Goal: Task Accomplishment & Management: Use online tool/utility

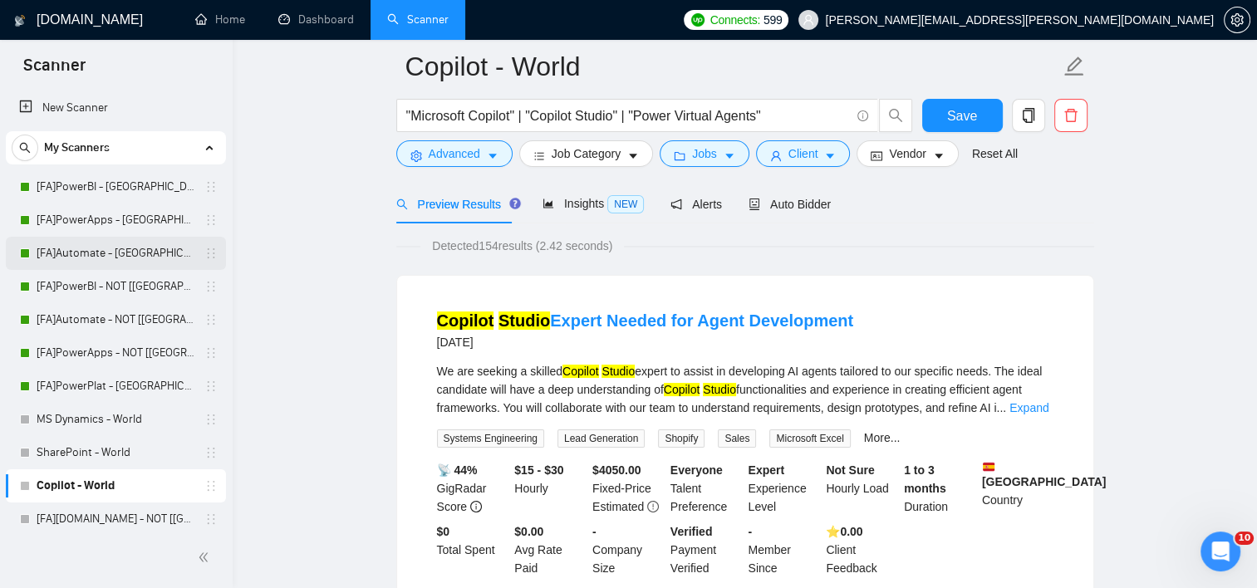
click at [103, 252] on link "[FA]Automate - [GEOGRAPHIC_DATA], [GEOGRAPHIC_DATA], [GEOGRAPHIC_DATA]" at bounding box center [116, 253] width 158 height 33
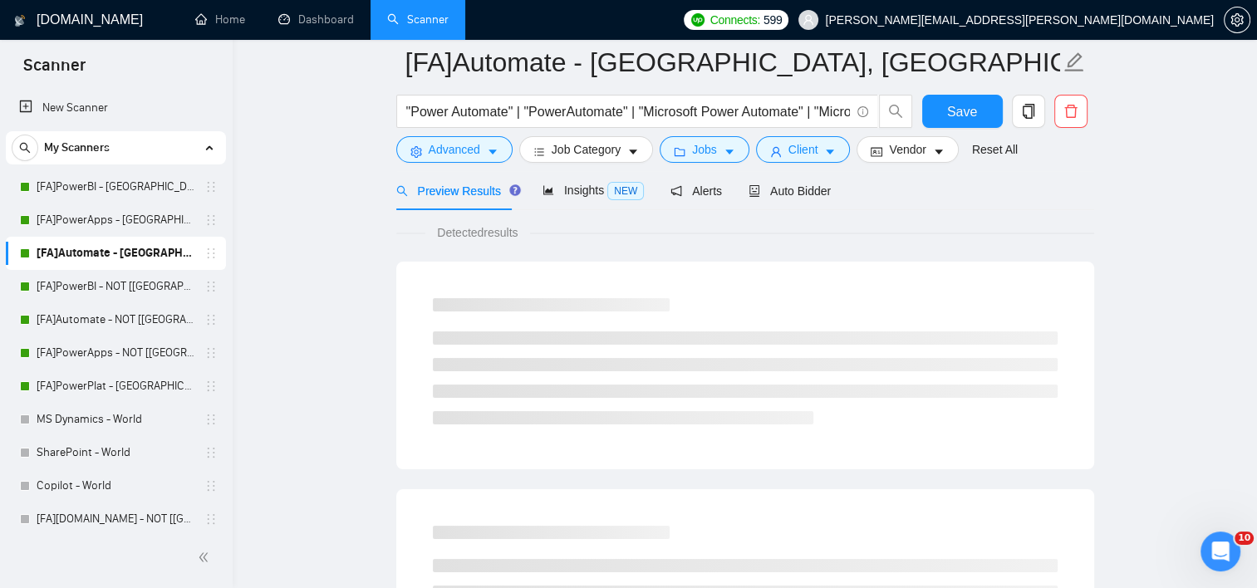
scroll to position [18, 0]
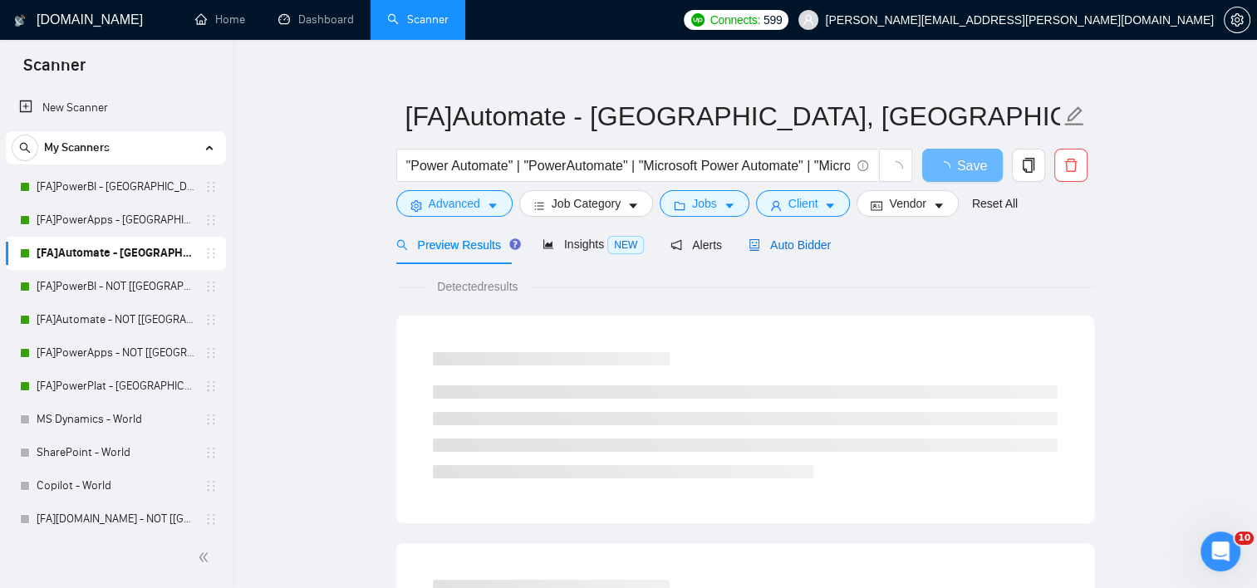
click at [752, 238] on span "Auto Bidder" at bounding box center [789, 244] width 82 height 13
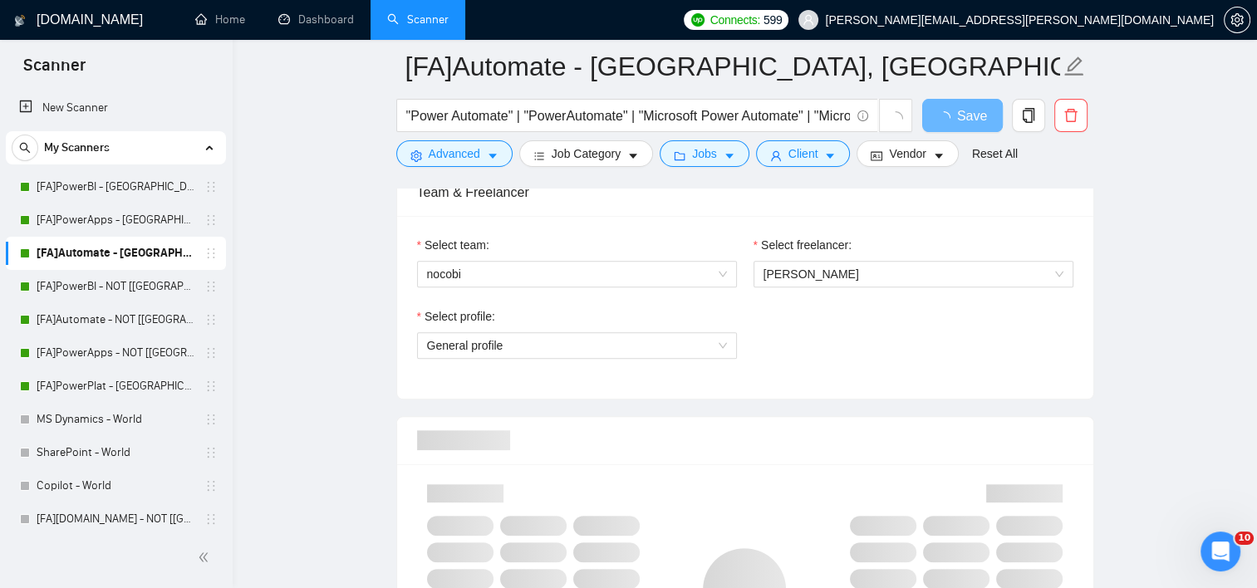
scroll to position [863, 0]
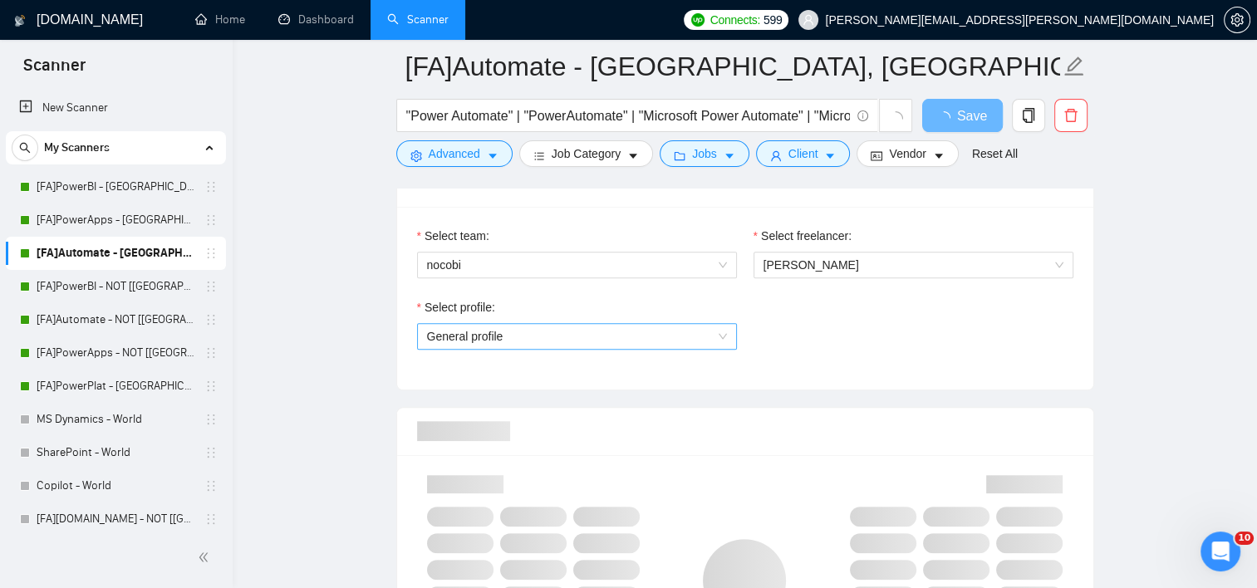
click at [641, 332] on span "General profile" at bounding box center [577, 336] width 300 height 25
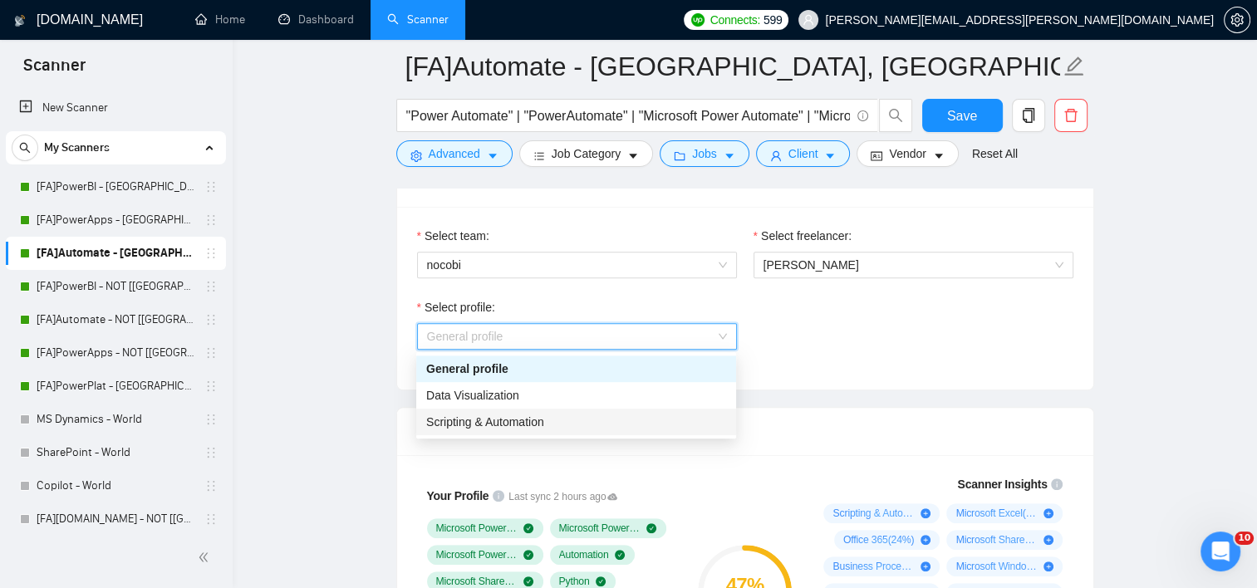
click at [562, 420] on div "Scripting & Automation" at bounding box center [576, 422] width 300 height 18
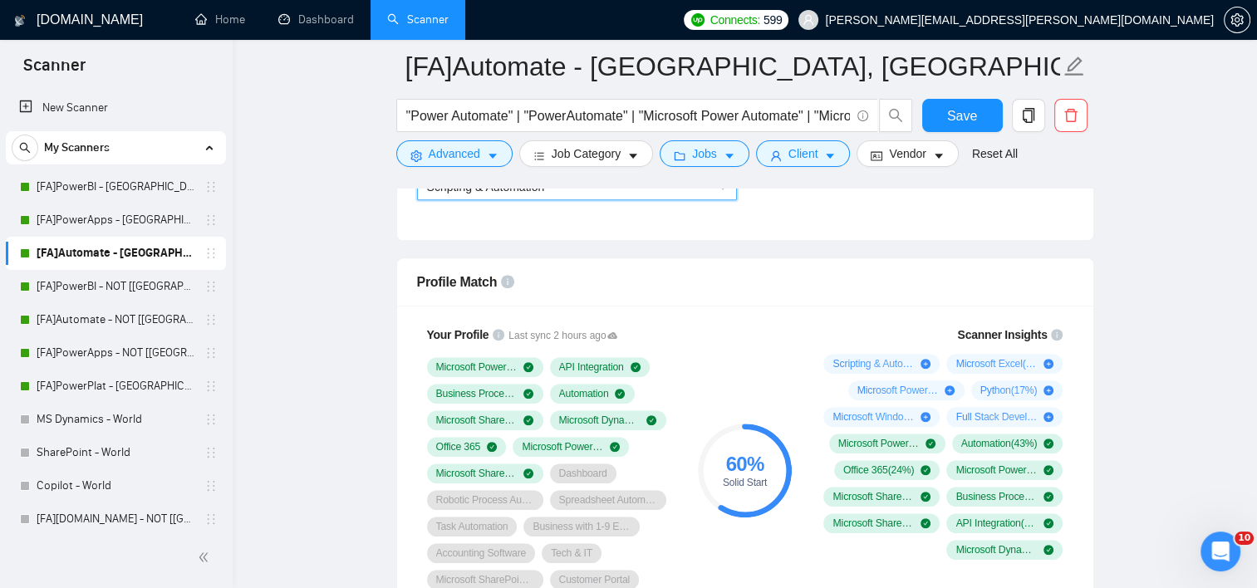
scroll to position [1013, 0]
click at [974, 105] on span "Save" at bounding box center [962, 115] width 30 height 21
click at [86, 318] on link "[FA]Automate - NOT [[GEOGRAPHIC_DATA], [GEOGRAPHIC_DATA], [GEOGRAPHIC_DATA]]" at bounding box center [116, 319] width 158 height 33
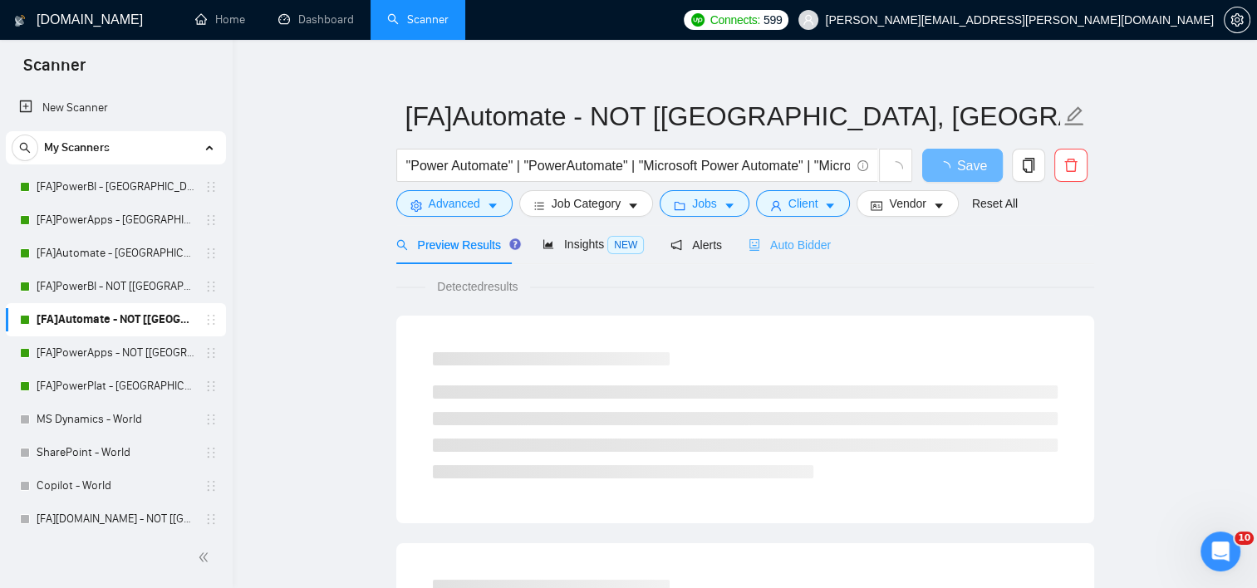
click at [774, 233] on div "Auto Bidder" at bounding box center [789, 244] width 82 height 39
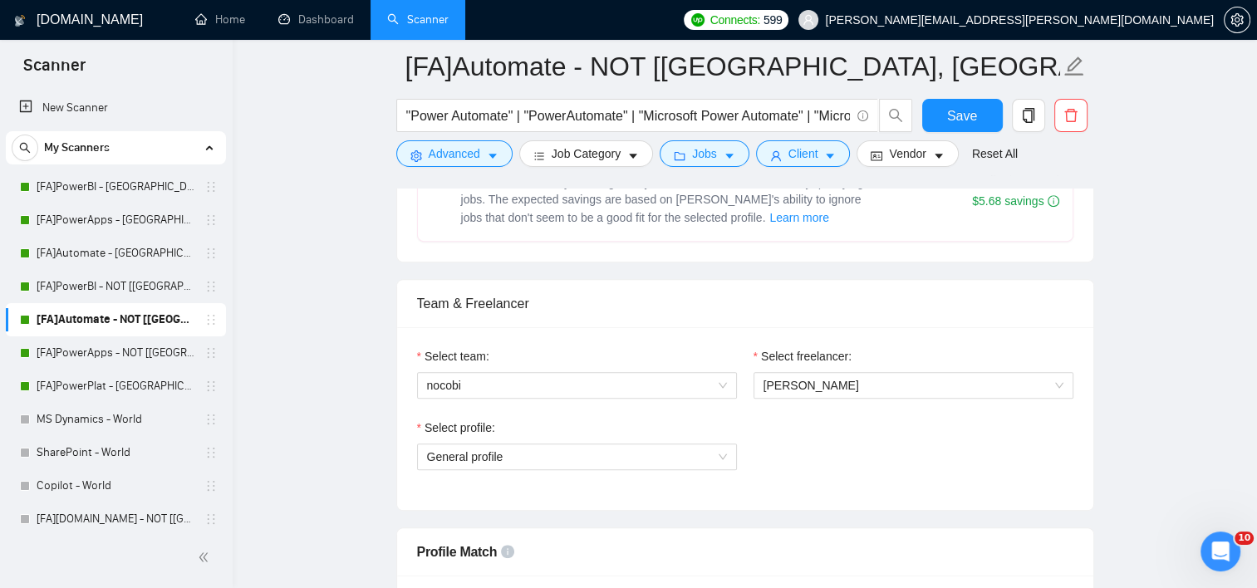
scroll to position [842, 0]
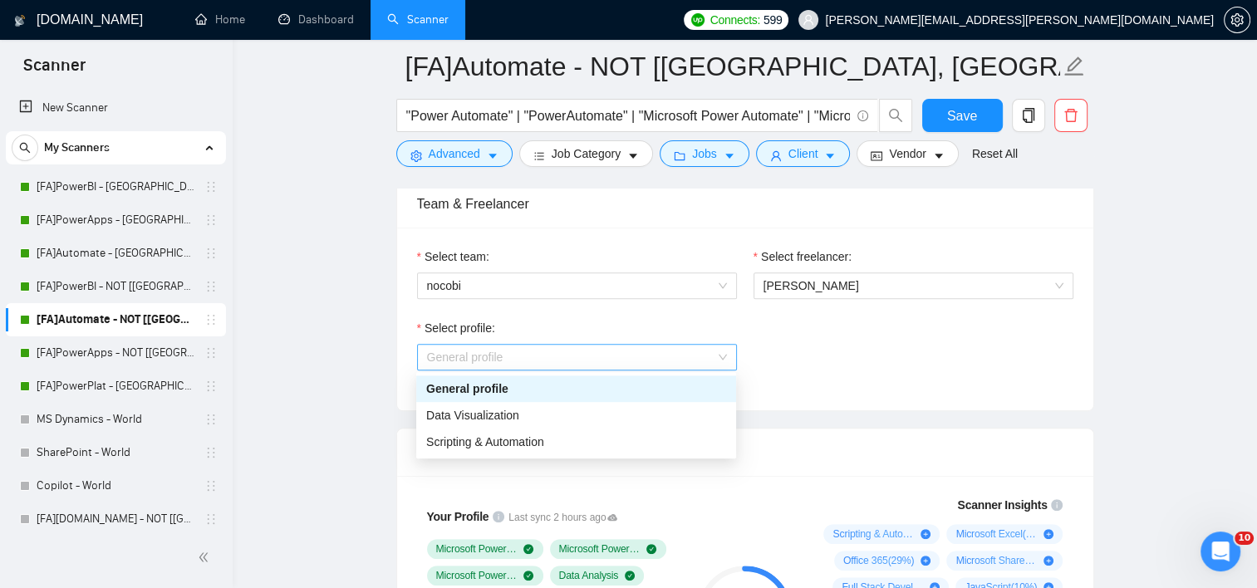
click at [584, 362] on span "General profile" at bounding box center [577, 357] width 300 height 25
click at [522, 448] on span "Scripting & Automation" at bounding box center [485, 441] width 118 height 13
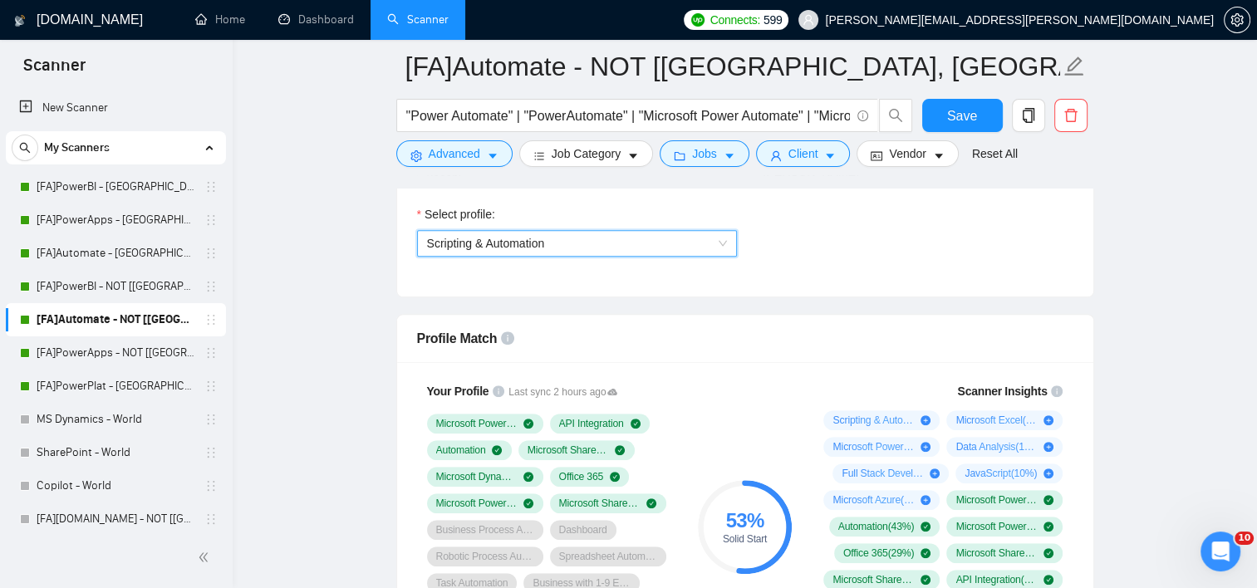
scroll to position [959, 0]
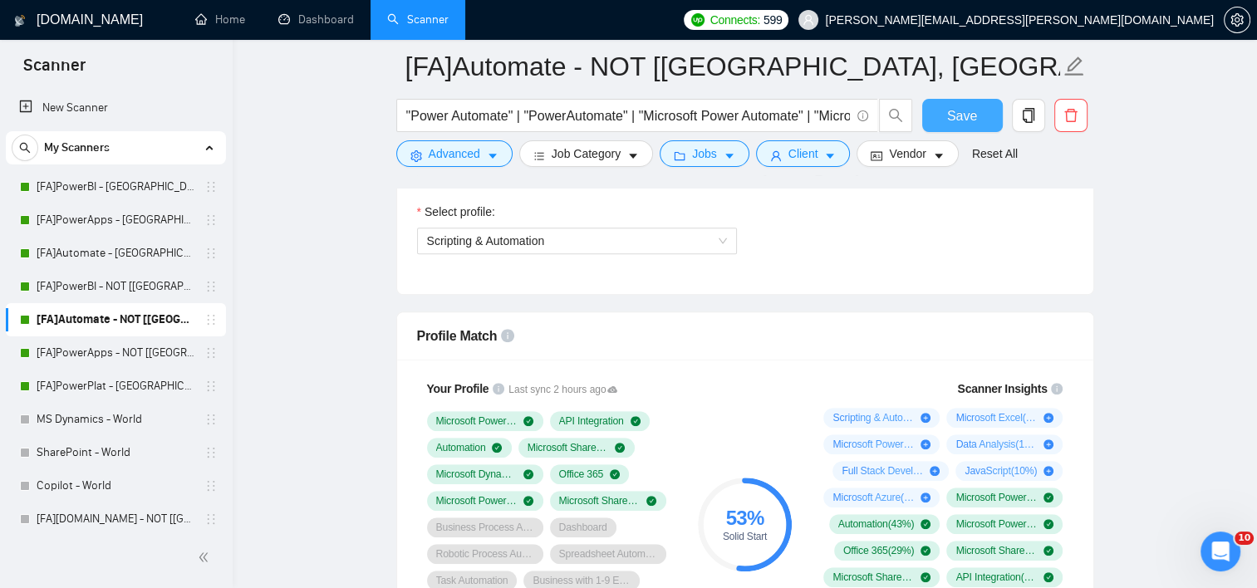
click at [957, 116] on span "Save" at bounding box center [962, 115] width 30 height 21
click at [109, 224] on link "[FA]PowerApps - [GEOGRAPHIC_DATA], [GEOGRAPHIC_DATA], [GEOGRAPHIC_DATA]" at bounding box center [116, 220] width 158 height 33
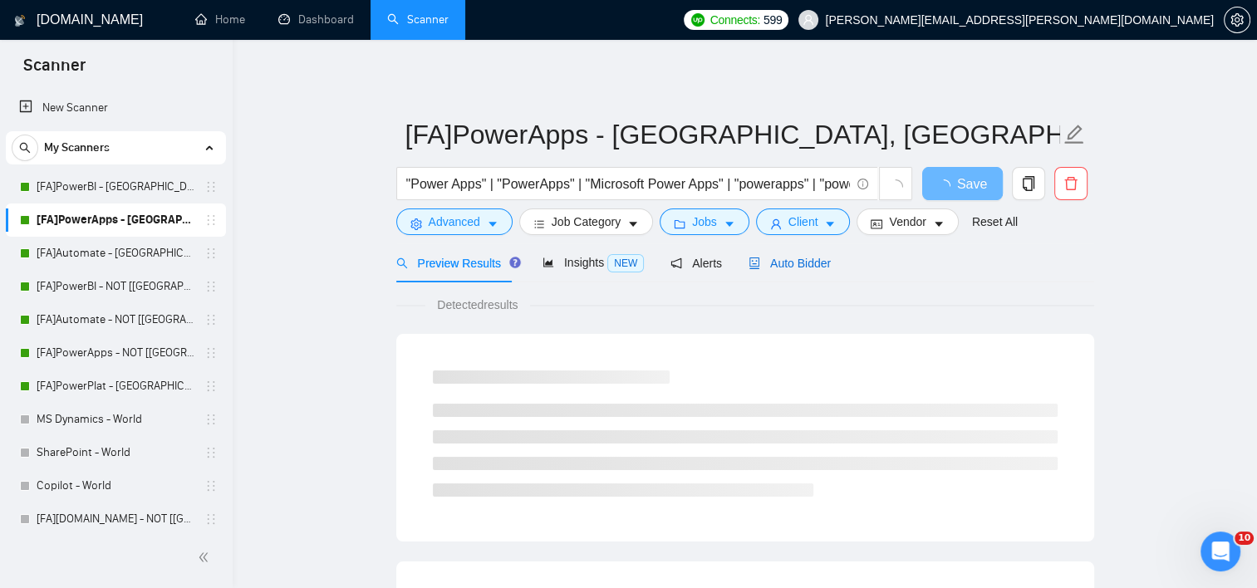
click at [797, 266] on span "Auto Bidder" at bounding box center [789, 263] width 82 height 13
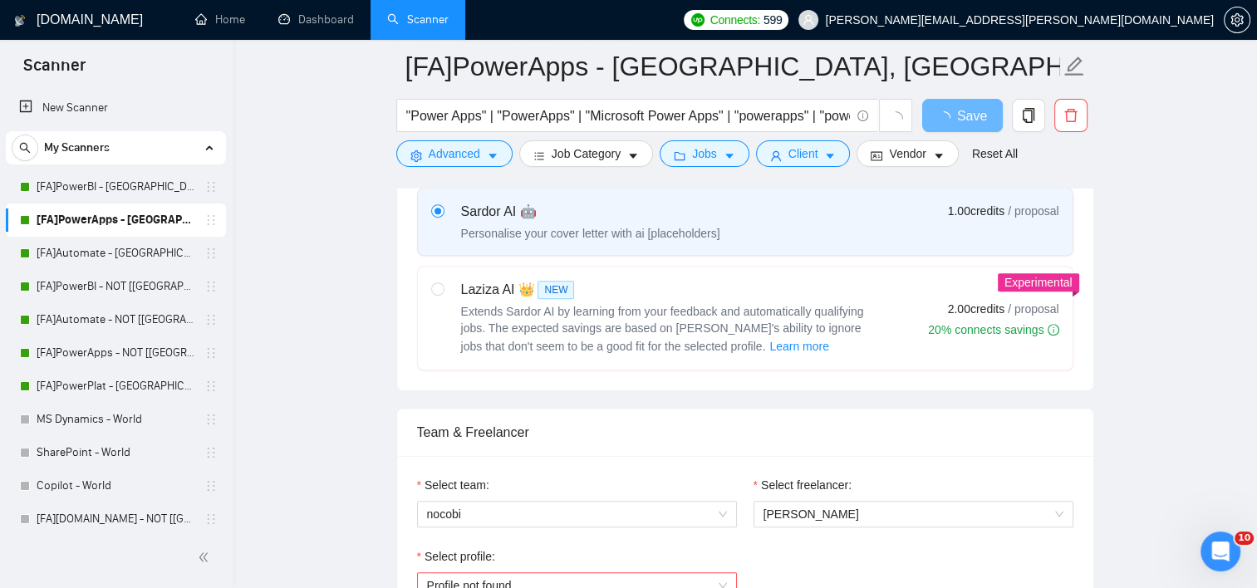
scroll to position [776, 0]
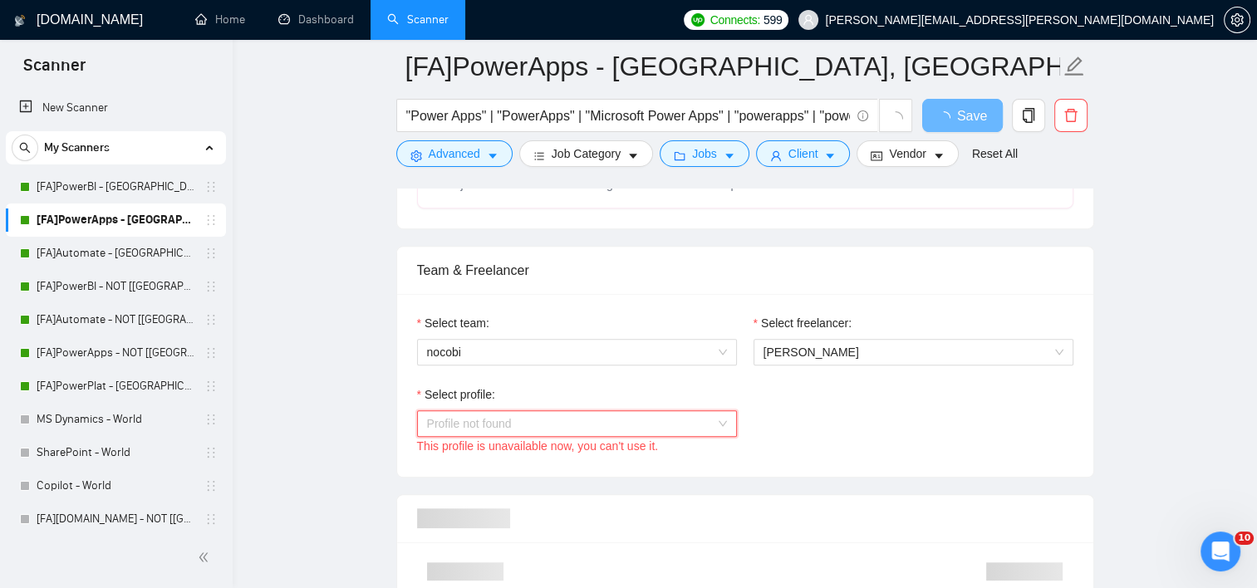
click at [567, 433] on span "Profile not found" at bounding box center [577, 423] width 300 height 25
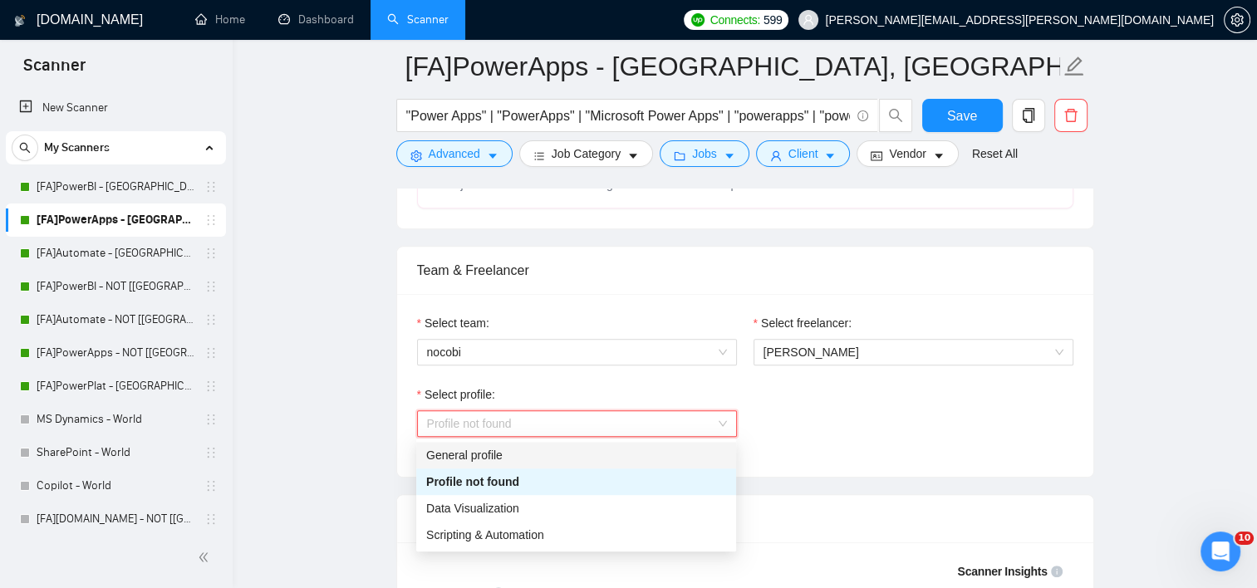
click at [567, 453] on div "General profile" at bounding box center [576, 455] width 300 height 18
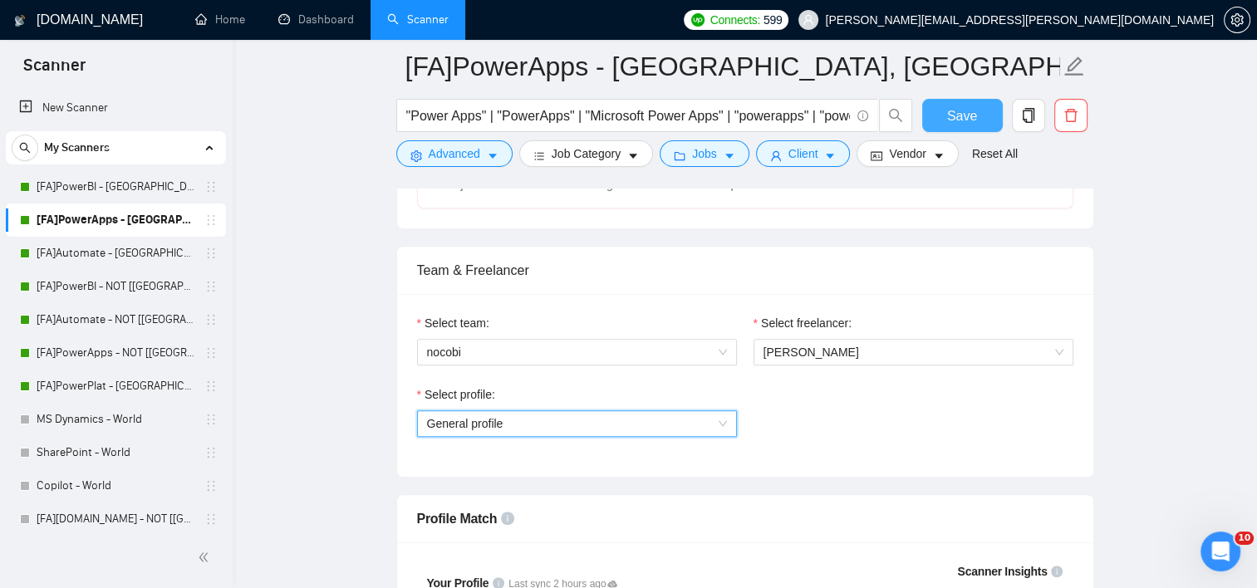
click at [964, 121] on span "Save" at bounding box center [962, 115] width 30 height 21
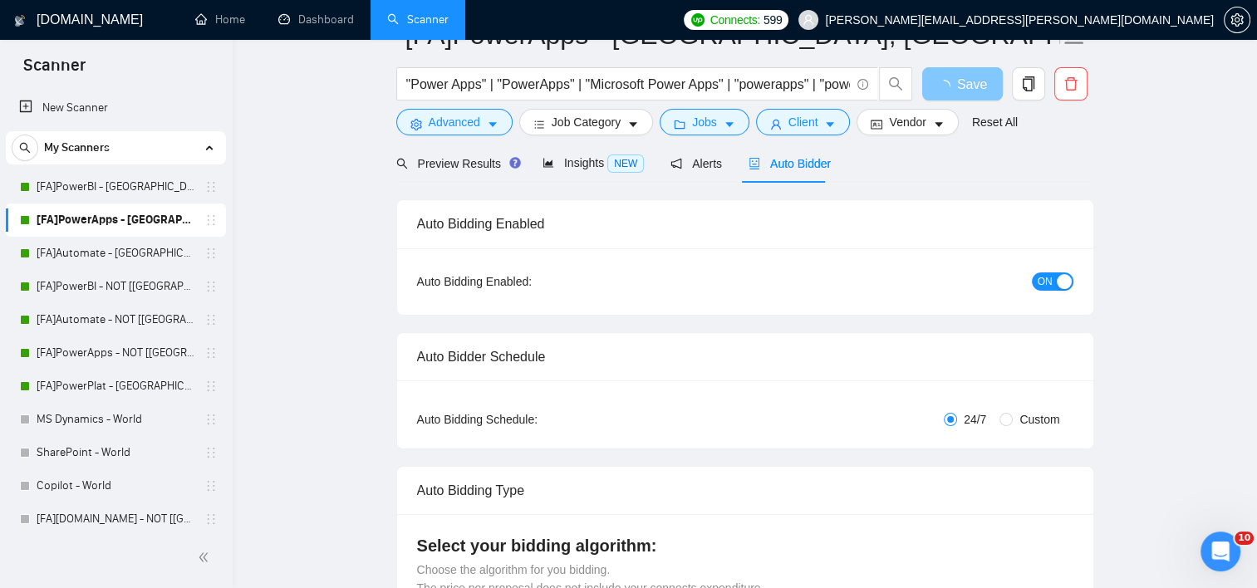
scroll to position [17, 0]
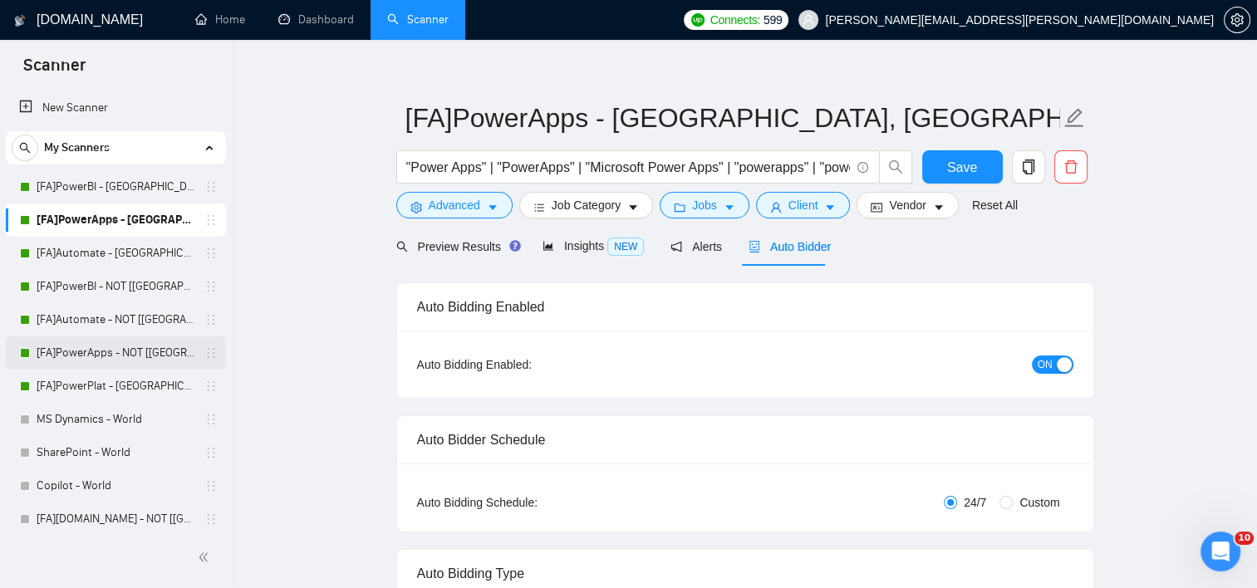
click at [124, 345] on link "[FA]PowerApps - NOT [[GEOGRAPHIC_DATA], CAN, [GEOGRAPHIC_DATA]]" at bounding box center [116, 352] width 158 height 33
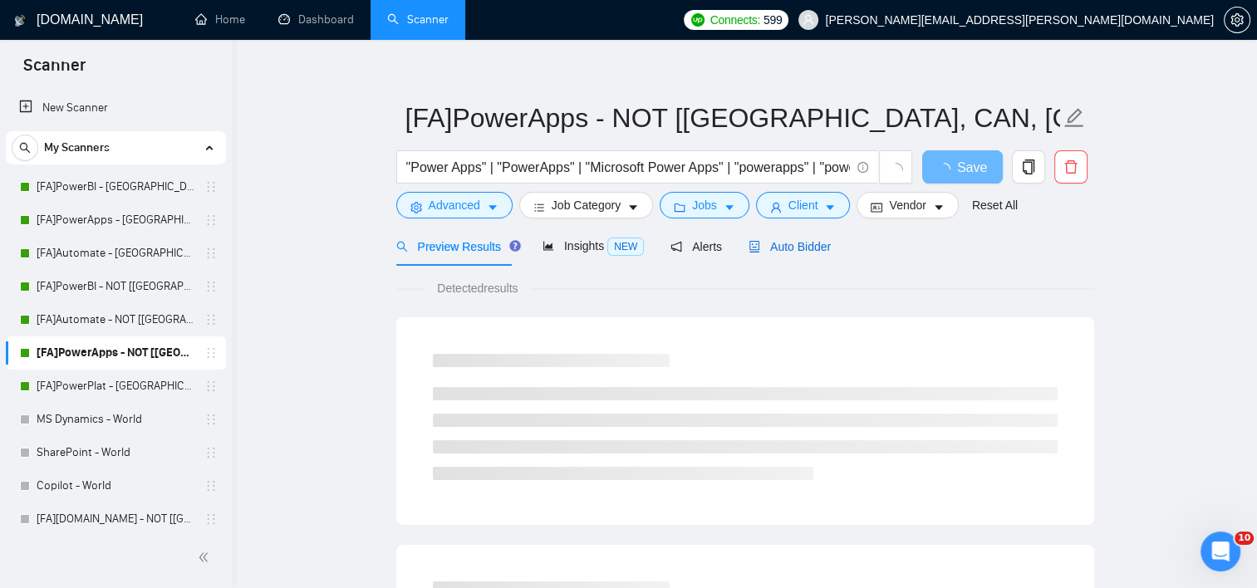
click at [808, 244] on span "Auto Bidder" at bounding box center [789, 246] width 82 height 13
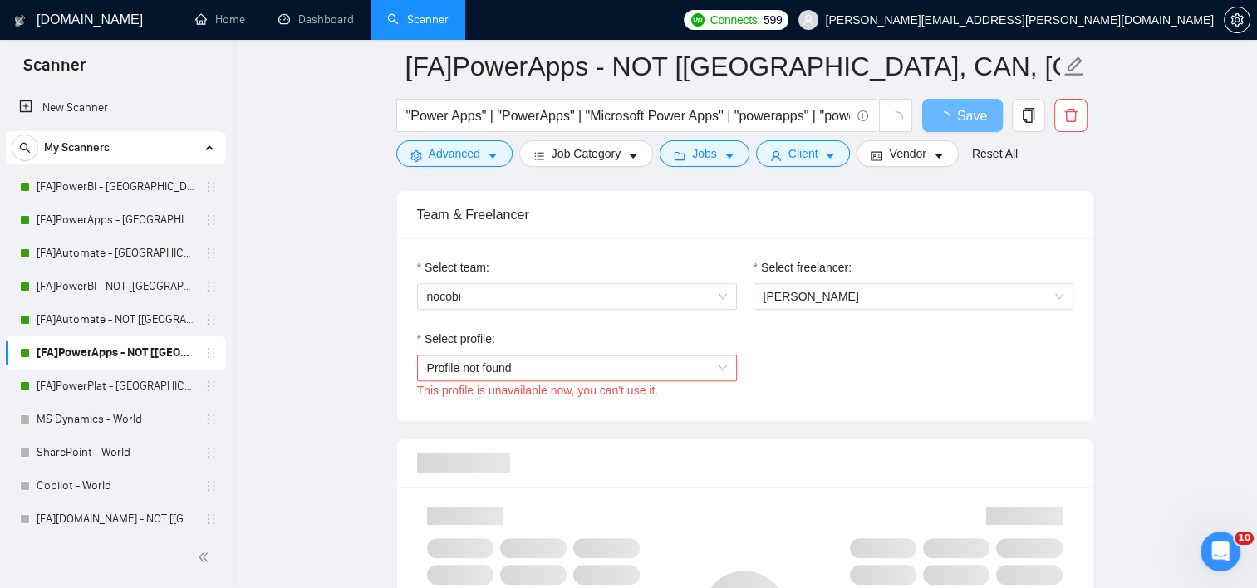
scroll to position [858, 0]
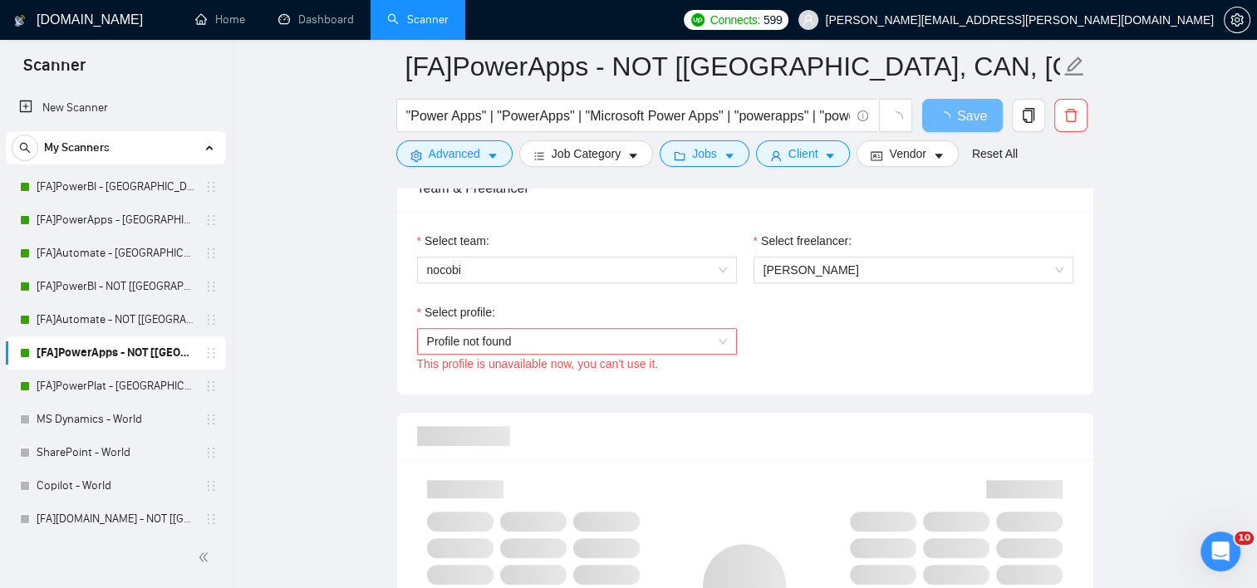
click at [645, 337] on span "Profile not found" at bounding box center [577, 341] width 300 height 25
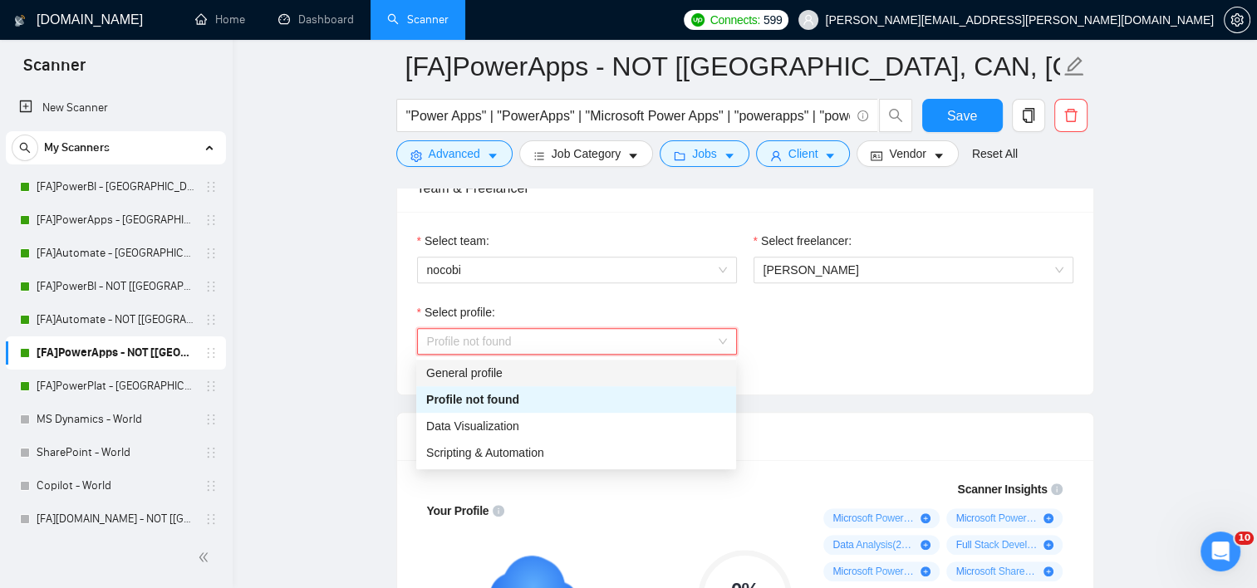
click at [564, 370] on div "General profile" at bounding box center [576, 373] width 300 height 18
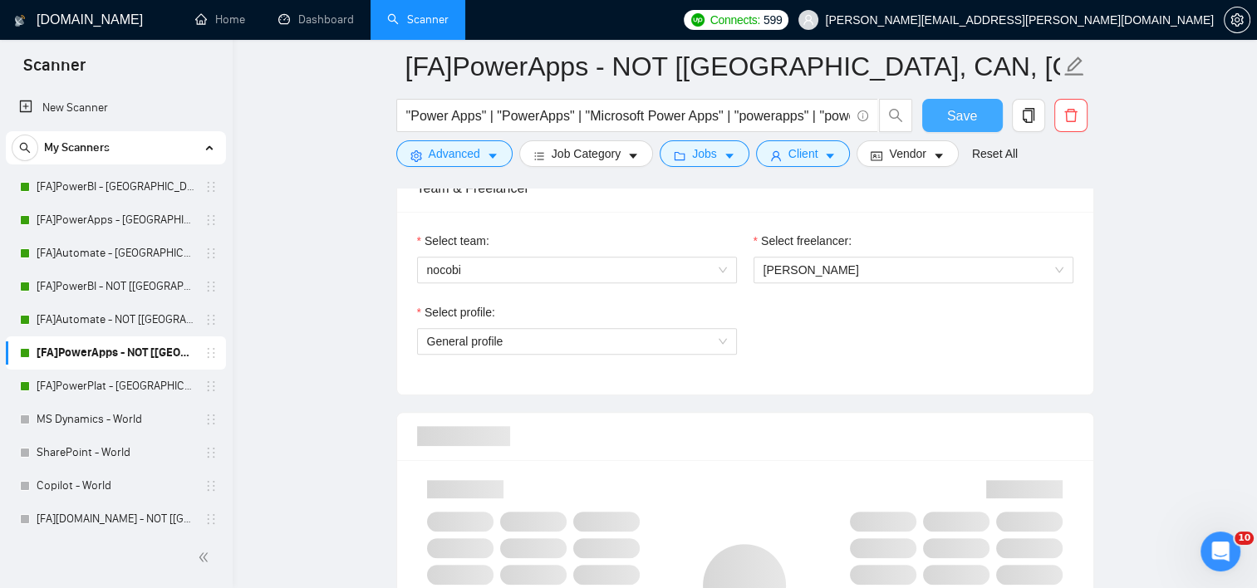
click at [989, 109] on button "Save" at bounding box center [962, 115] width 81 height 33
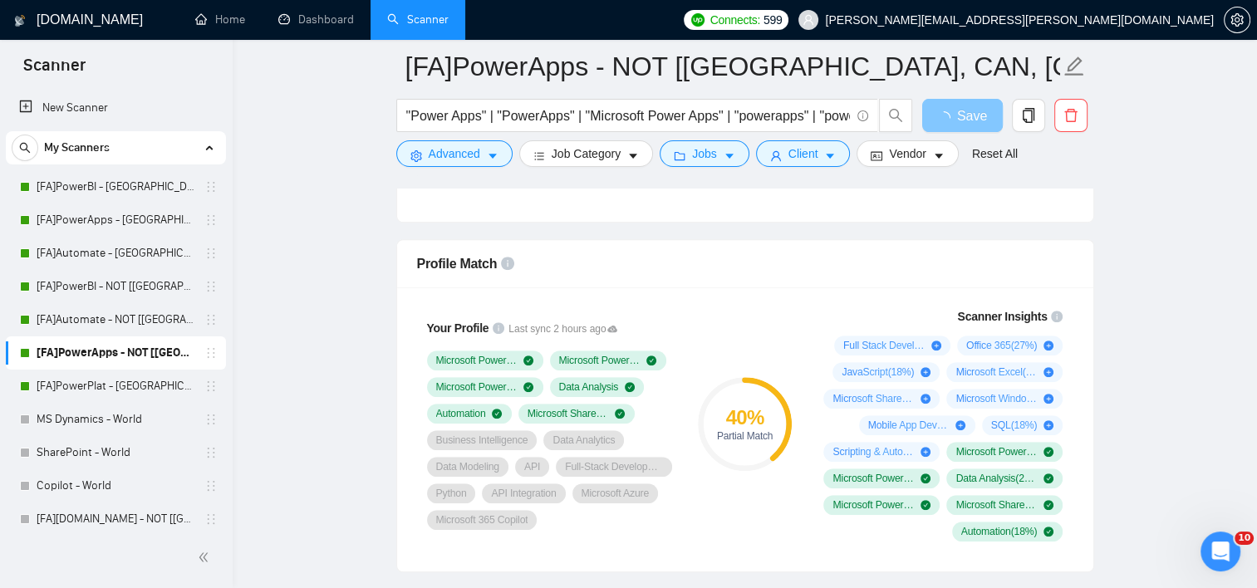
scroll to position [1033, 0]
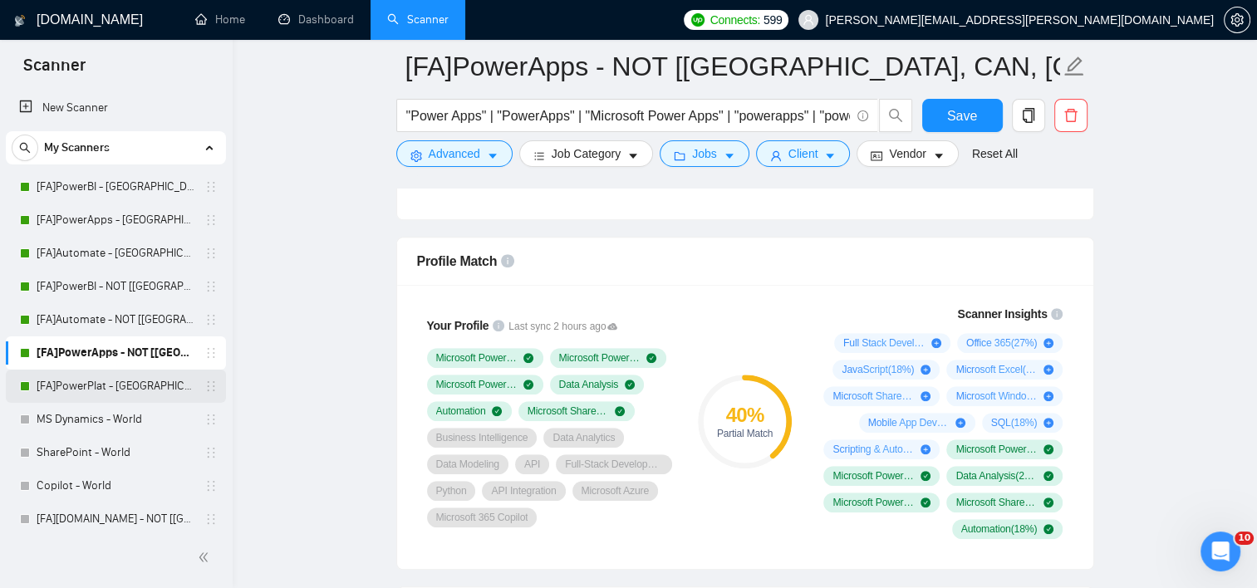
click at [126, 385] on link "[FA]PowerPlat - [GEOGRAPHIC_DATA], [GEOGRAPHIC_DATA], [GEOGRAPHIC_DATA]" at bounding box center [116, 386] width 158 height 33
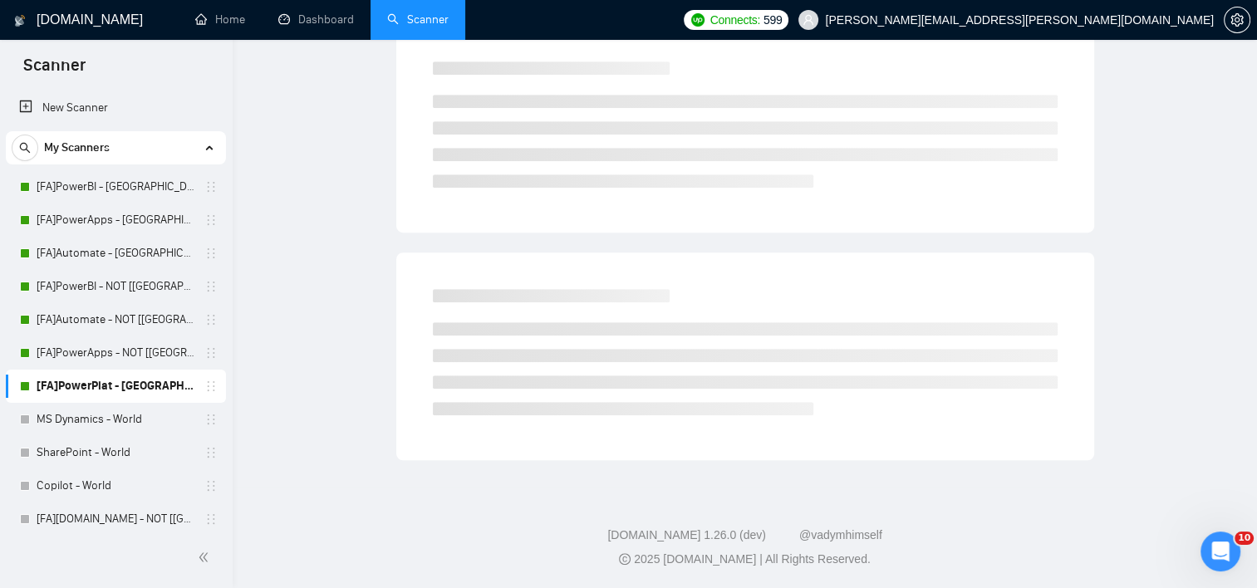
scroll to position [18, 0]
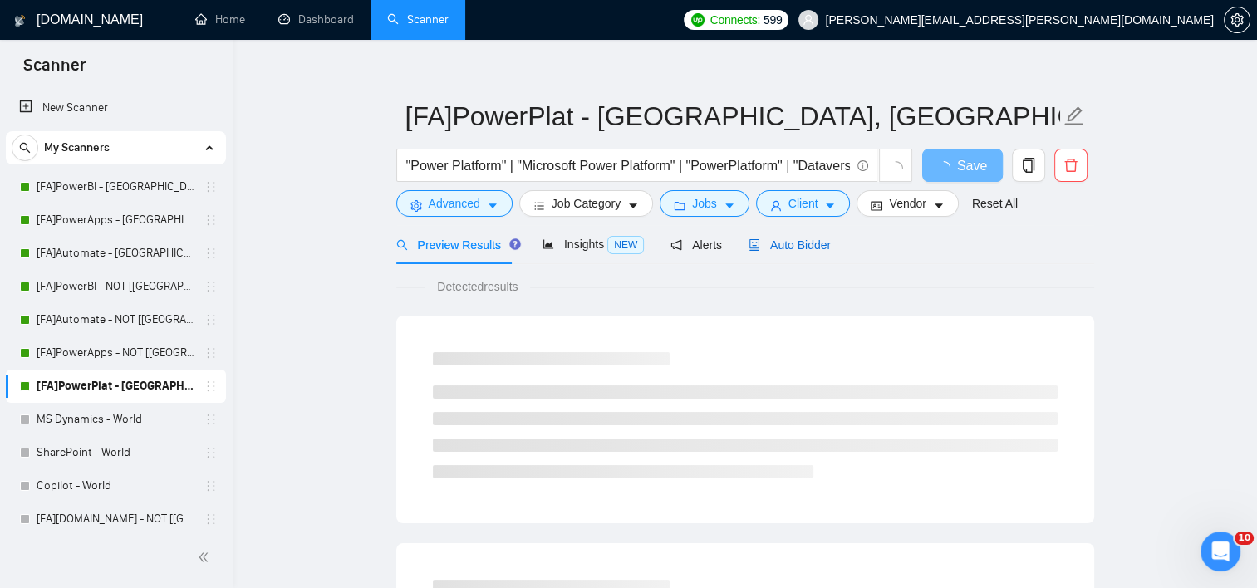
click at [748, 242] on icon "robot" at bounding box center [754, 245] width 12 height 12
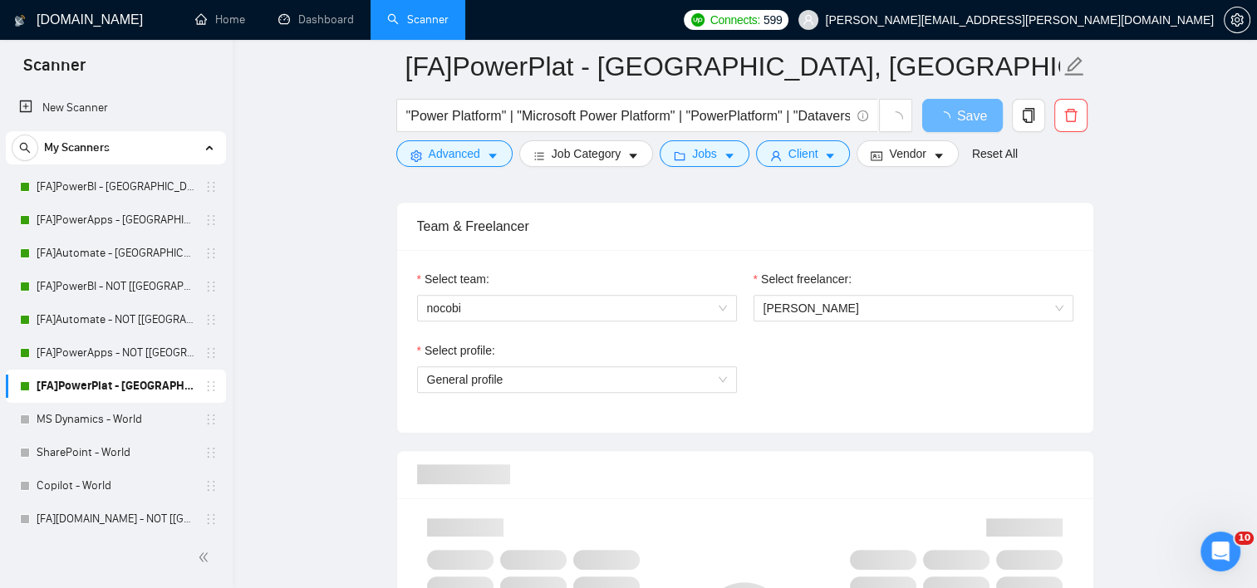
scroll to position [821, 0]
click at [96, 184] on link "[FA]PowerBI - [GEOGRAPHIC_DATA], [GEOGRAPHIC_DATA], [GEOGRAPHIC_DATA]" at bounding box center [116, 186] width 158 height 33
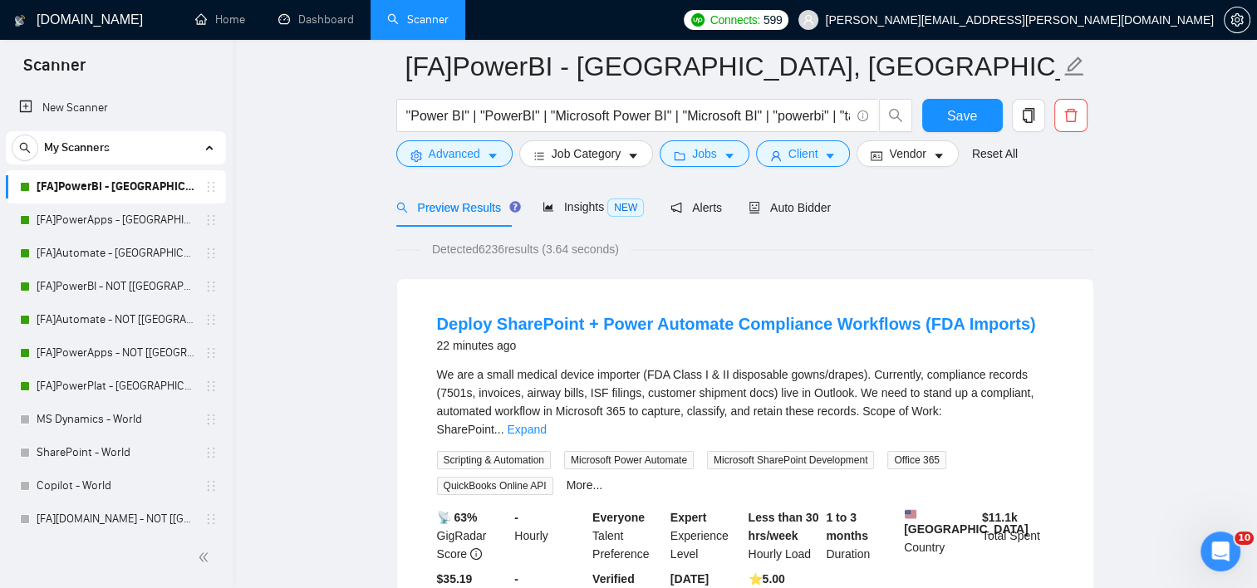
scroll to position [81, 0]
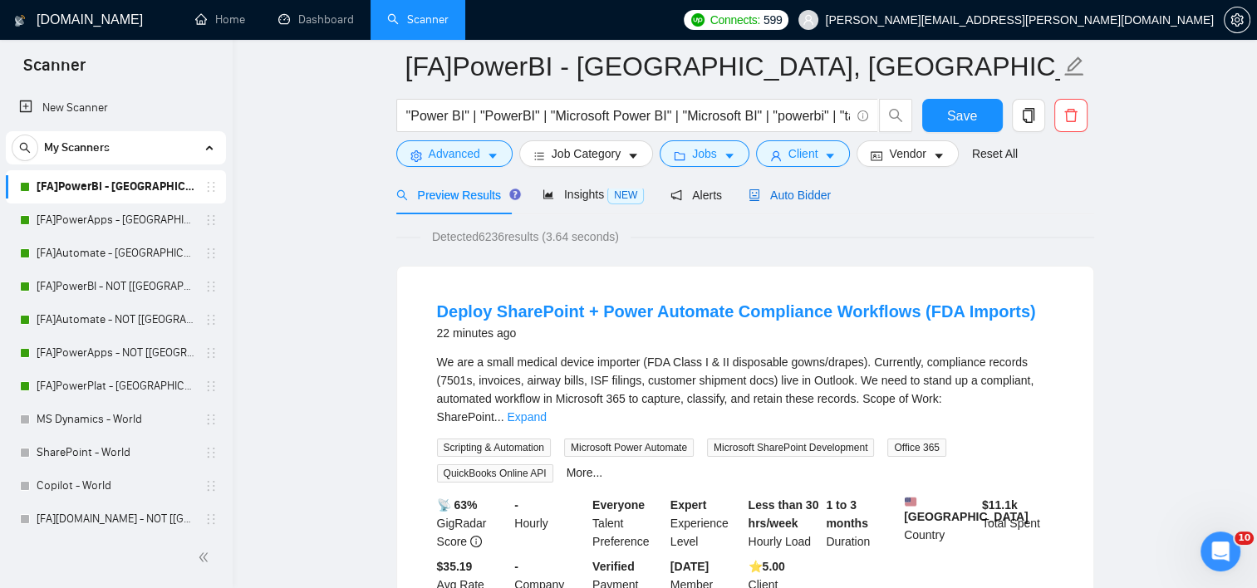
click at [795, 198] on span "Auto Bidder" at bounding box center [789, 195] width 82 height 13
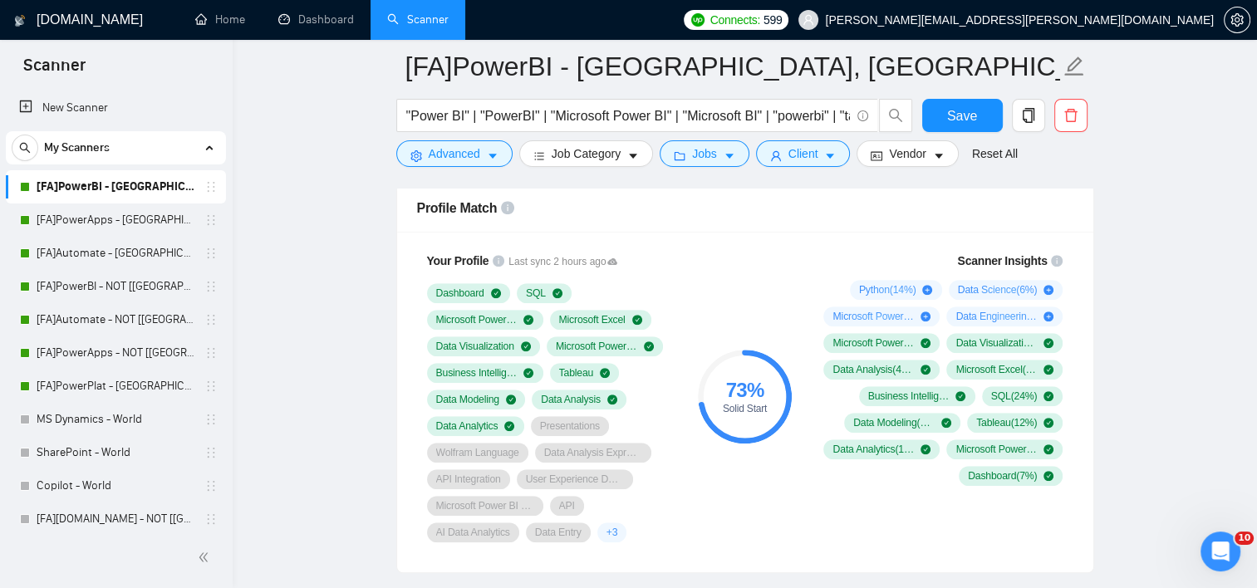
scroll to position [1095, 0]
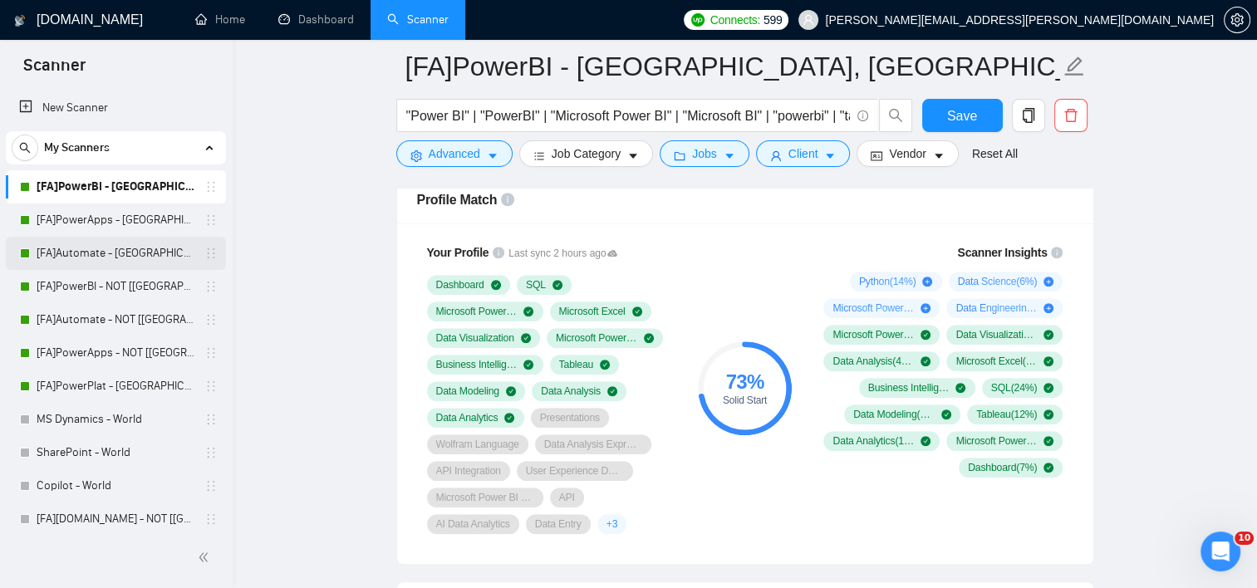
click at [120, 253] on link "[FA]Automate - [GEOGRAPHIC_DATA], [GEOGRAPHIC_DATA], [GEOGRAPHIC_DATA]" at bounding box center [116, 253] width 158 height 33
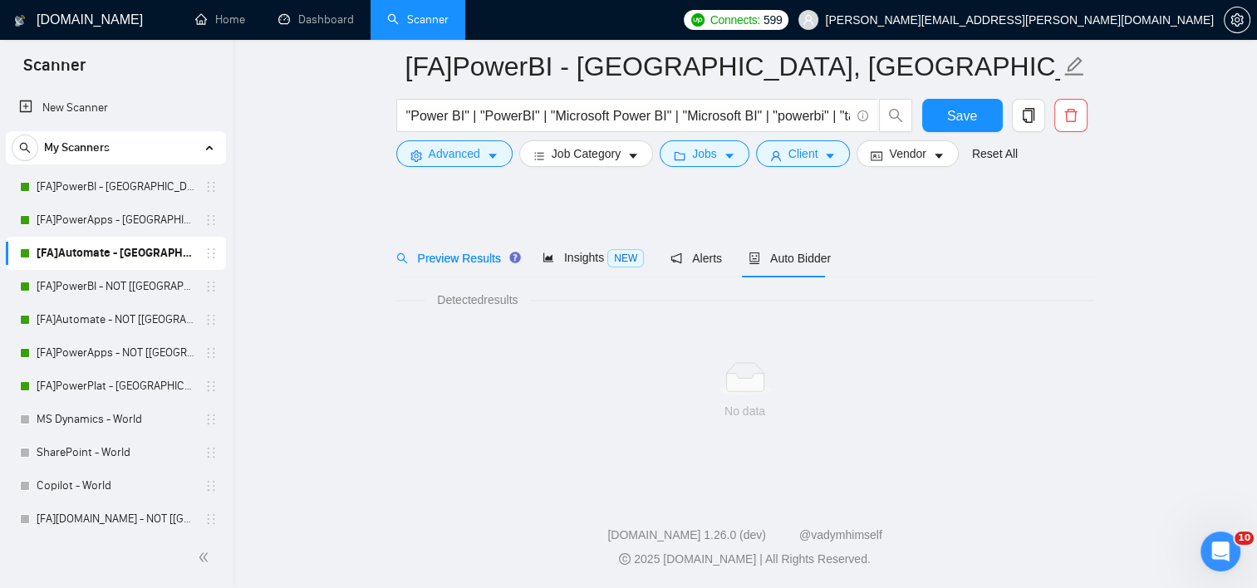
scroll to position [18, 0]
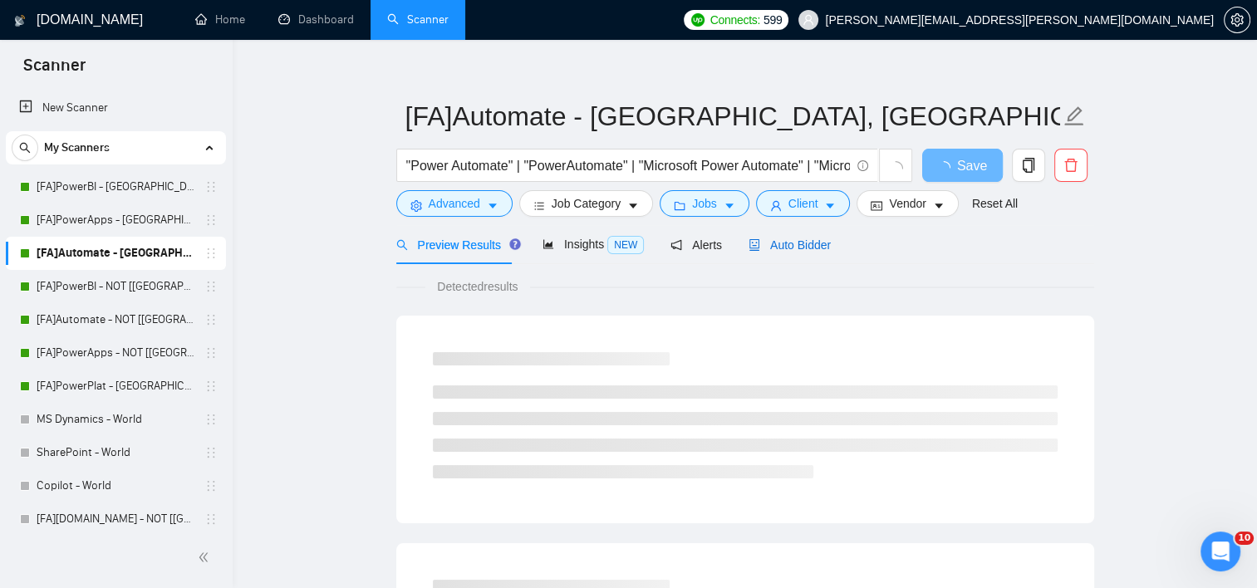
click at [791, 239] on span "Auto Bidder" at bounding box center [789, 244] width 82 height 13
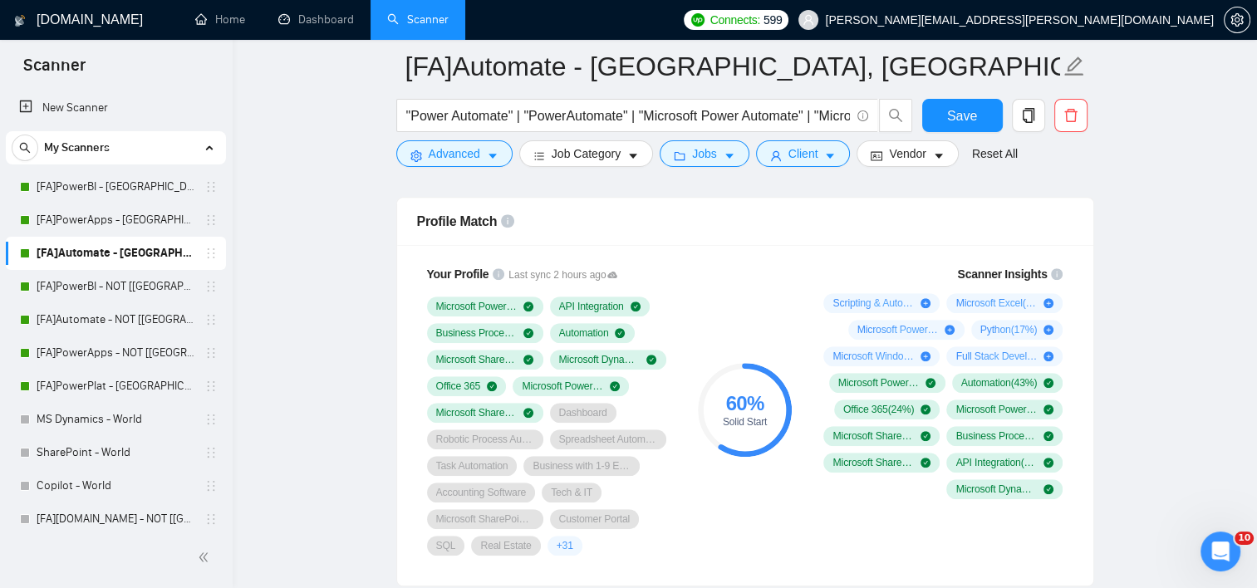
scroll to position [1076, 0]
